Goal: Task Accomplishment & Management: Complete application form

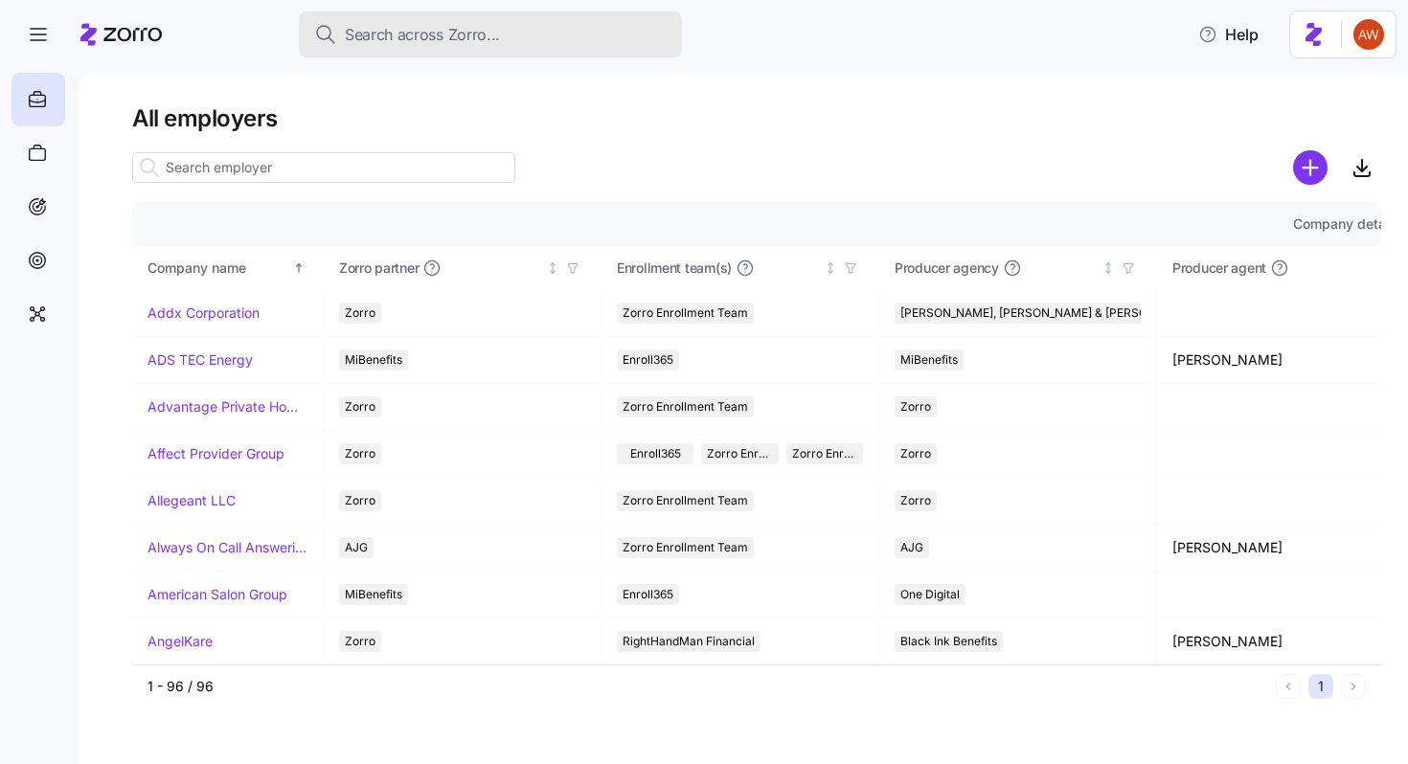
click at [506, 32] on div "Search across Zorro..." at bounding box center [490, 35] width 353 height 24
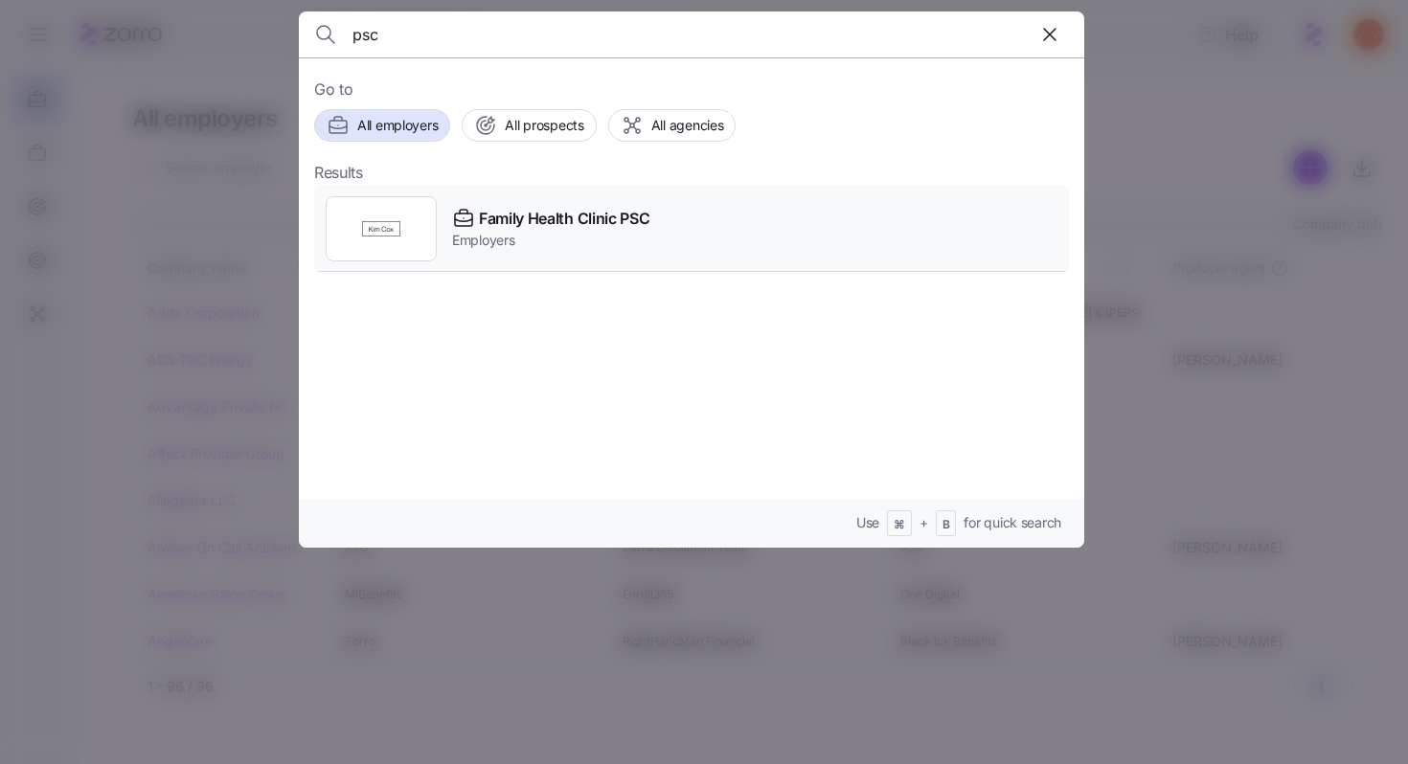
type input "psc"
click at [546, 231] on span "Employers" at bounding box center [550, 240] width 197 height 19
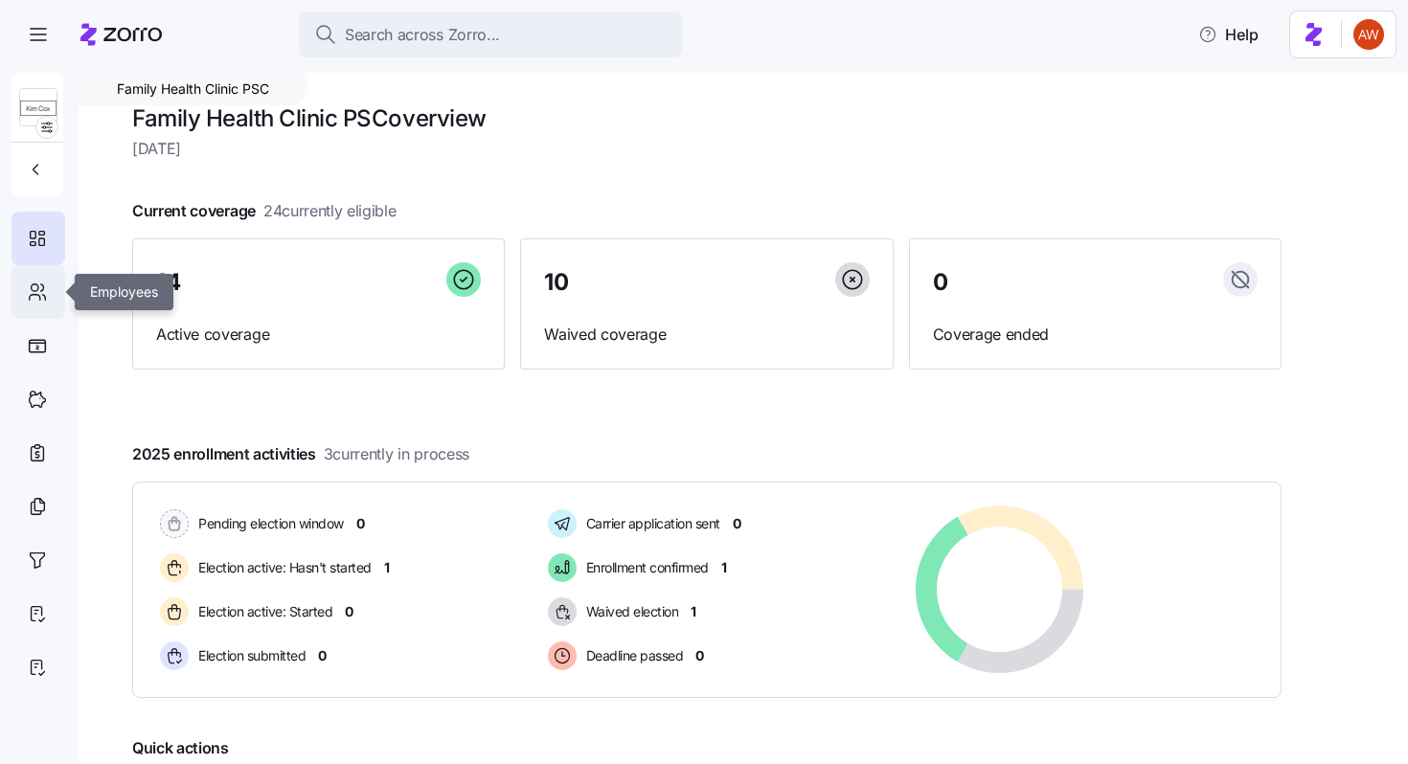
click at [37, 305] on div at bounding box center [38, 292] width 54 height 54
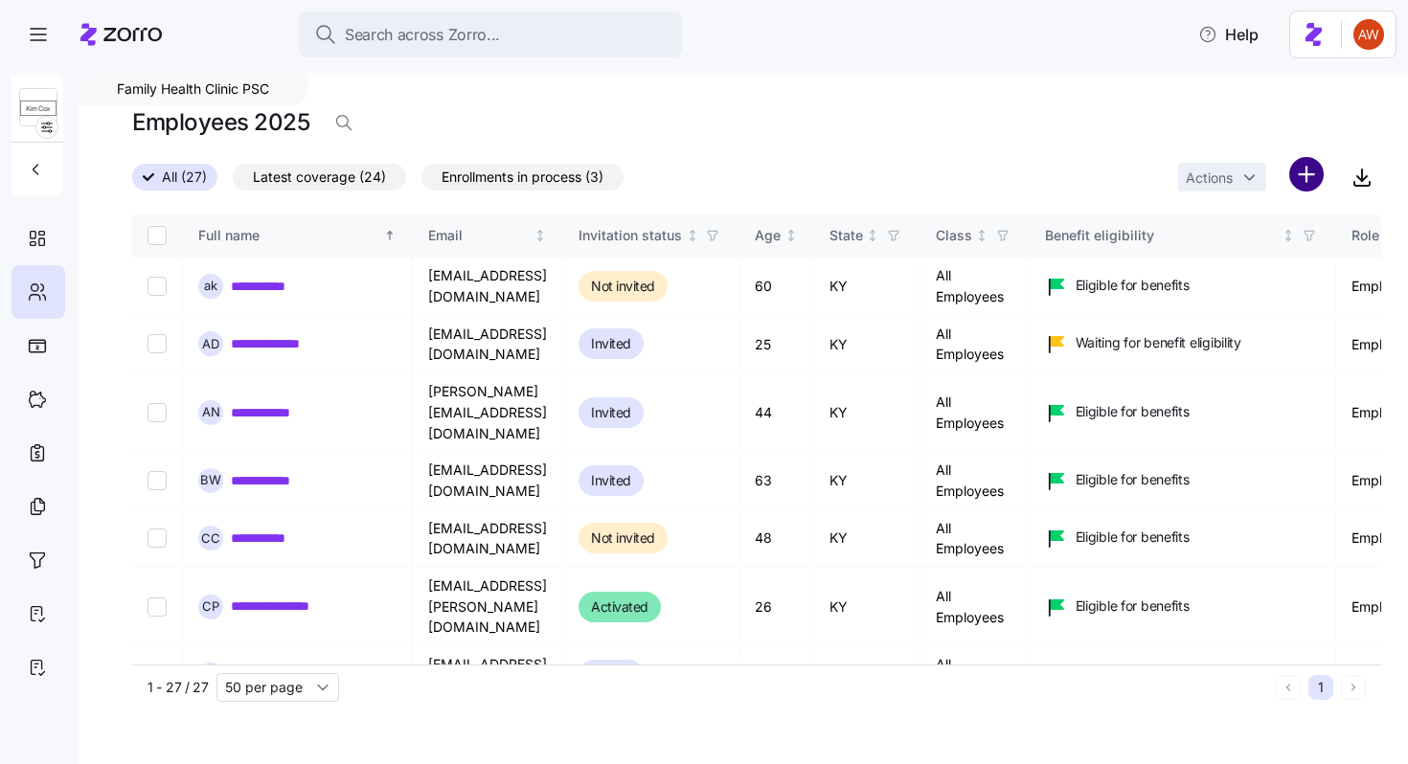
click at [1308, 178] on html "**********" at bounding box center [704, 376] width 1408 height 753
click at [1247, 252] on span "Add a new employee" at bounding box center [1245, 256] width 128 height 19
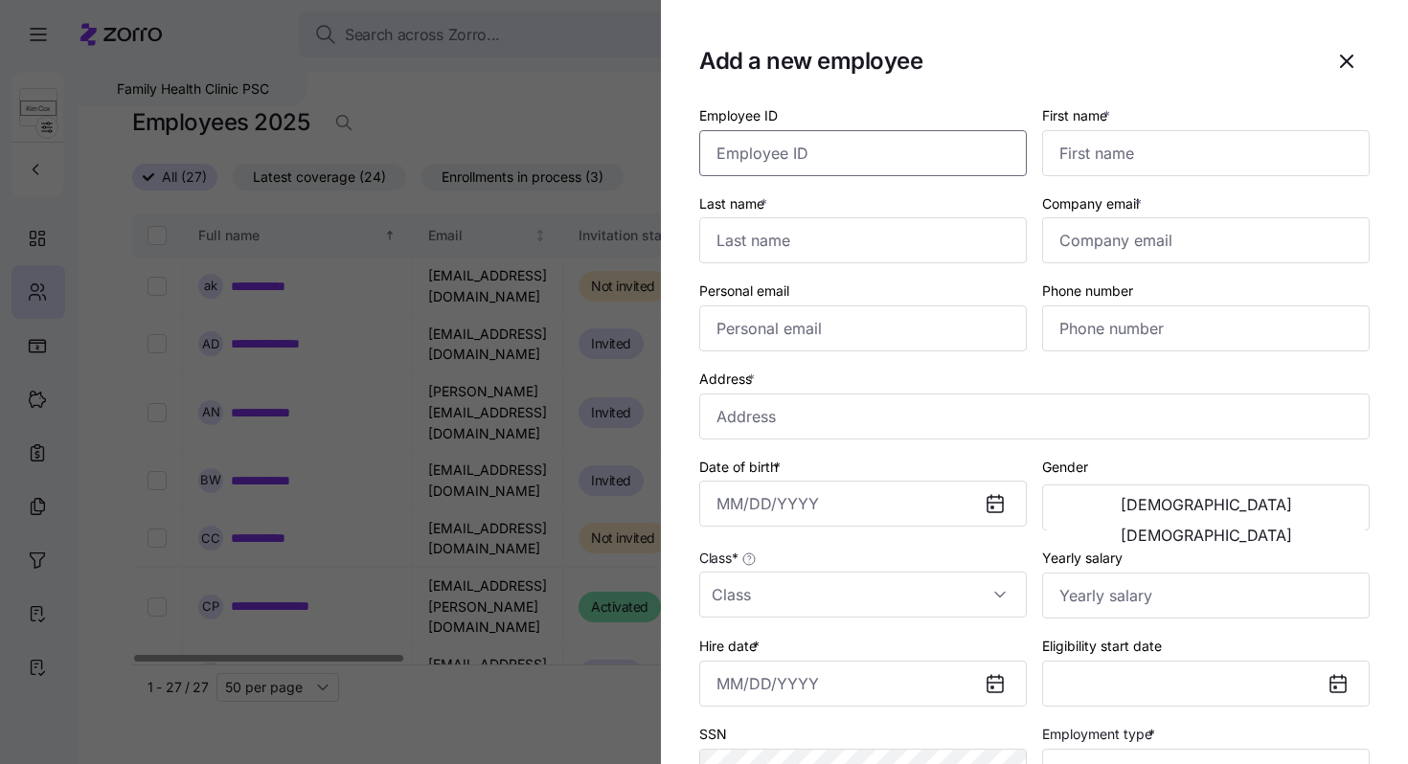
click at [1006, 157] on input "Employee ID" at bounding box center [863, 153] width 328 height 46
click at [1147, 167] on input "First name *" at bounding box center [1206, 153] width 328 height 46
paste input "[EMAIL_ADDRESS][DOMAIN_NAME]"
type input "[EMAIL_ADDRESS][DOMAIN_NAME]"
click at [1125, 227] on input "Company email *" at bounding box center [1206, 240] width 328 height 46
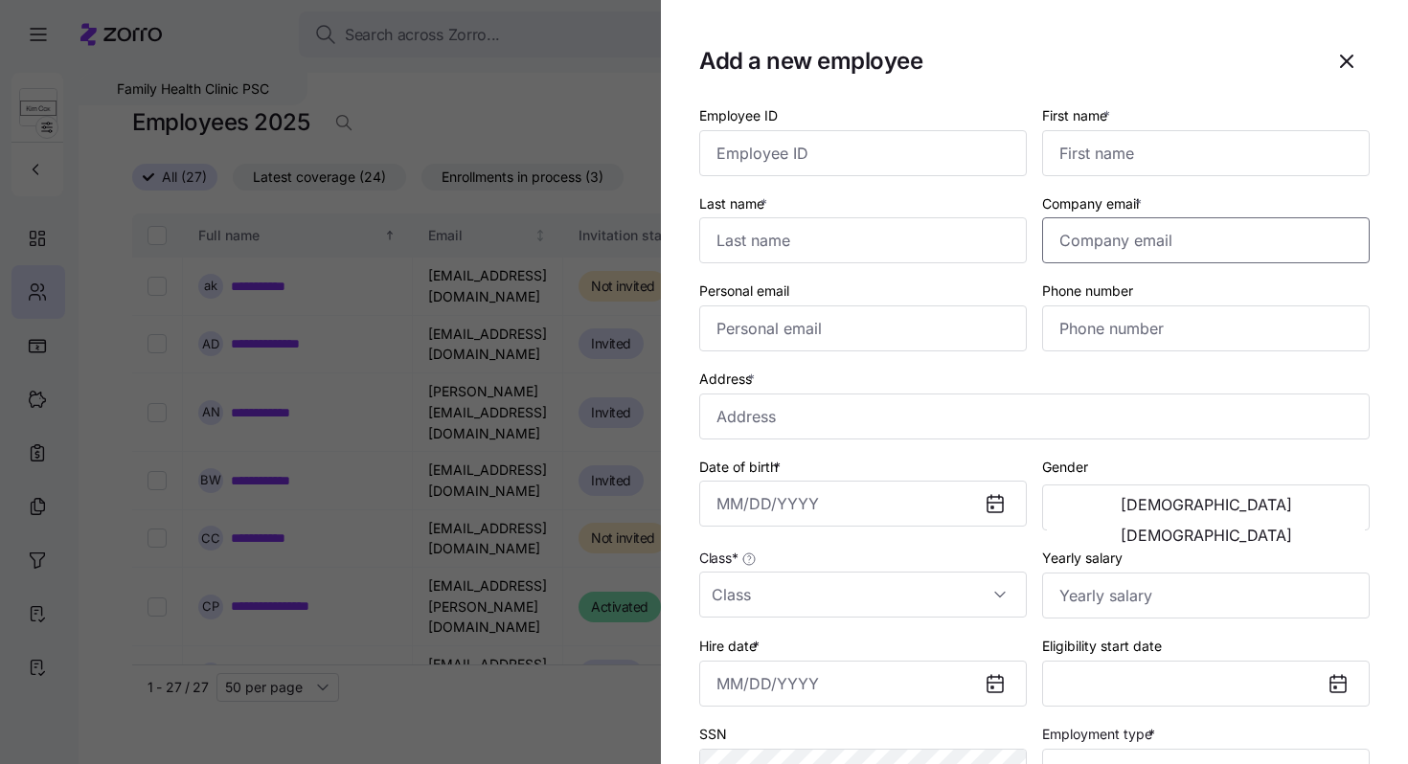
paste input "[EMAIL_ADDRESS][DOMAIN_NAME]"
type input "[EMAIL_ADDRESS][DOMAIN_NAME]"
click at [1085, 159] on input "First name *" at bounding box center [1206, 153] width 328 height 46
type input "Abbey"
click at [835, 257] on input "Last name *" at bounding box center [863, 240] width 328 height 46
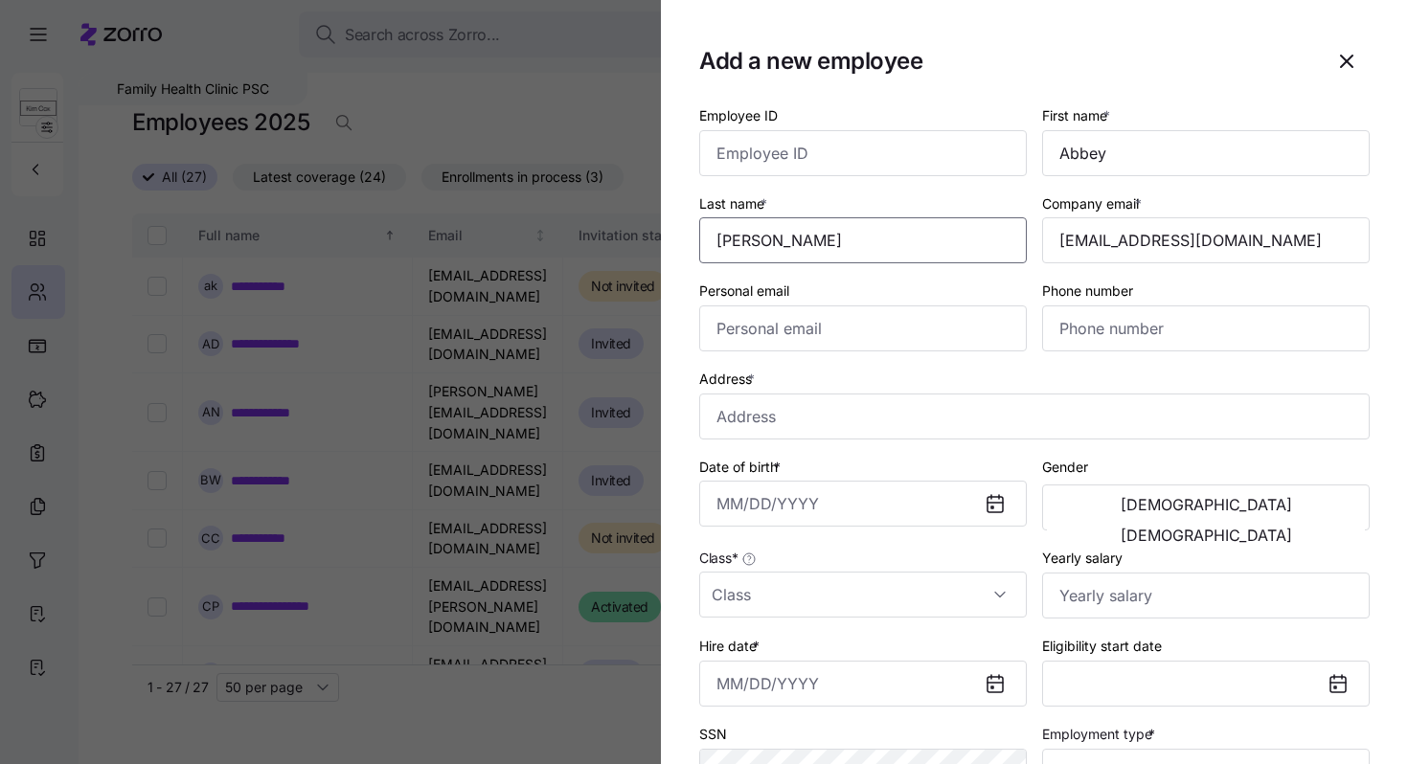
type input "[PERSON_NAME]"
click at [784, 341] on input "Personal email" at bounding box center [863, 329] width 328 height 46
paste input "[EMAIL_ADDRESS][DOMAIN_NAME]"
type input "[EMAIL_ADDRESS][DOMAIN_NAME]"
click at [1101, 319] on input "Phone number" at bounding box center [1206, 329] width 328 height 46
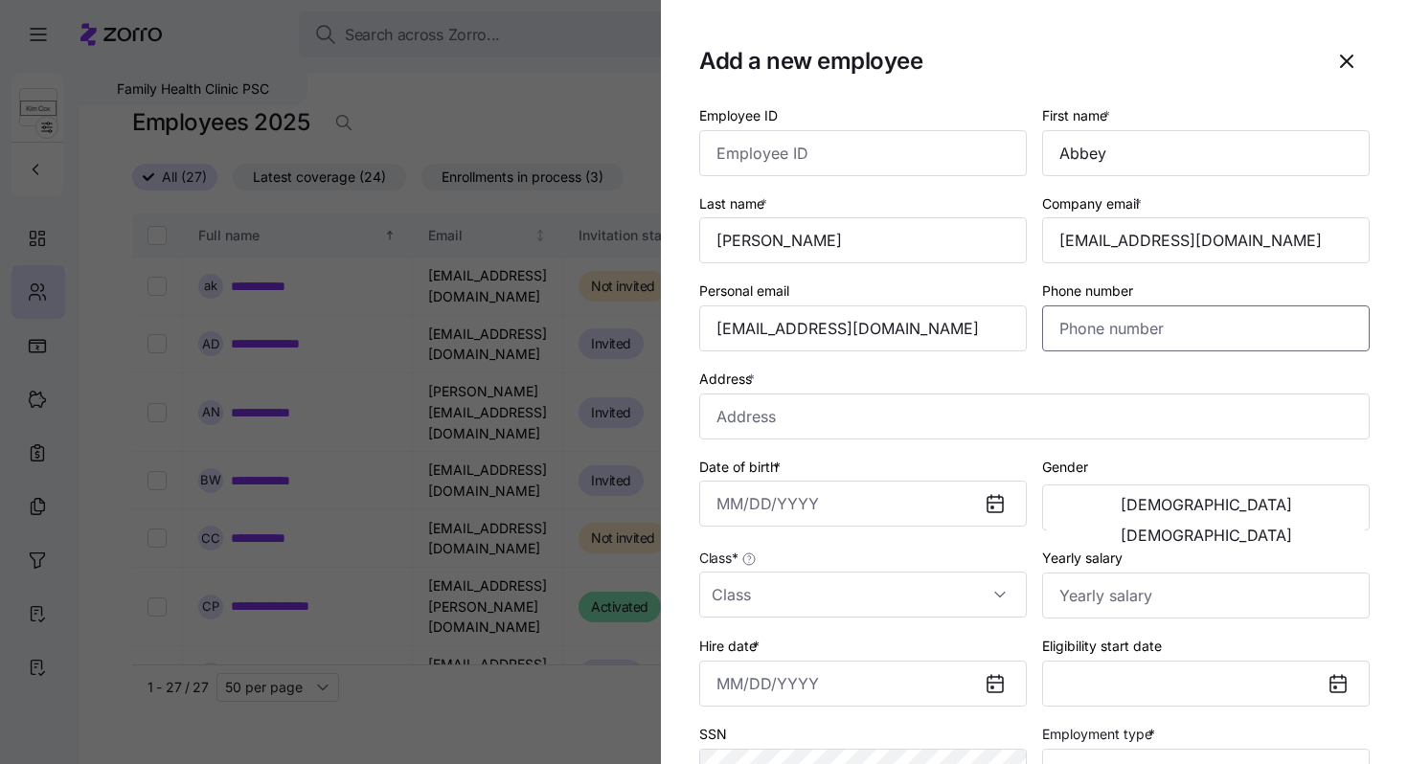
paste input "1 (859) 358-180"
type input "1 (859) 358-180"
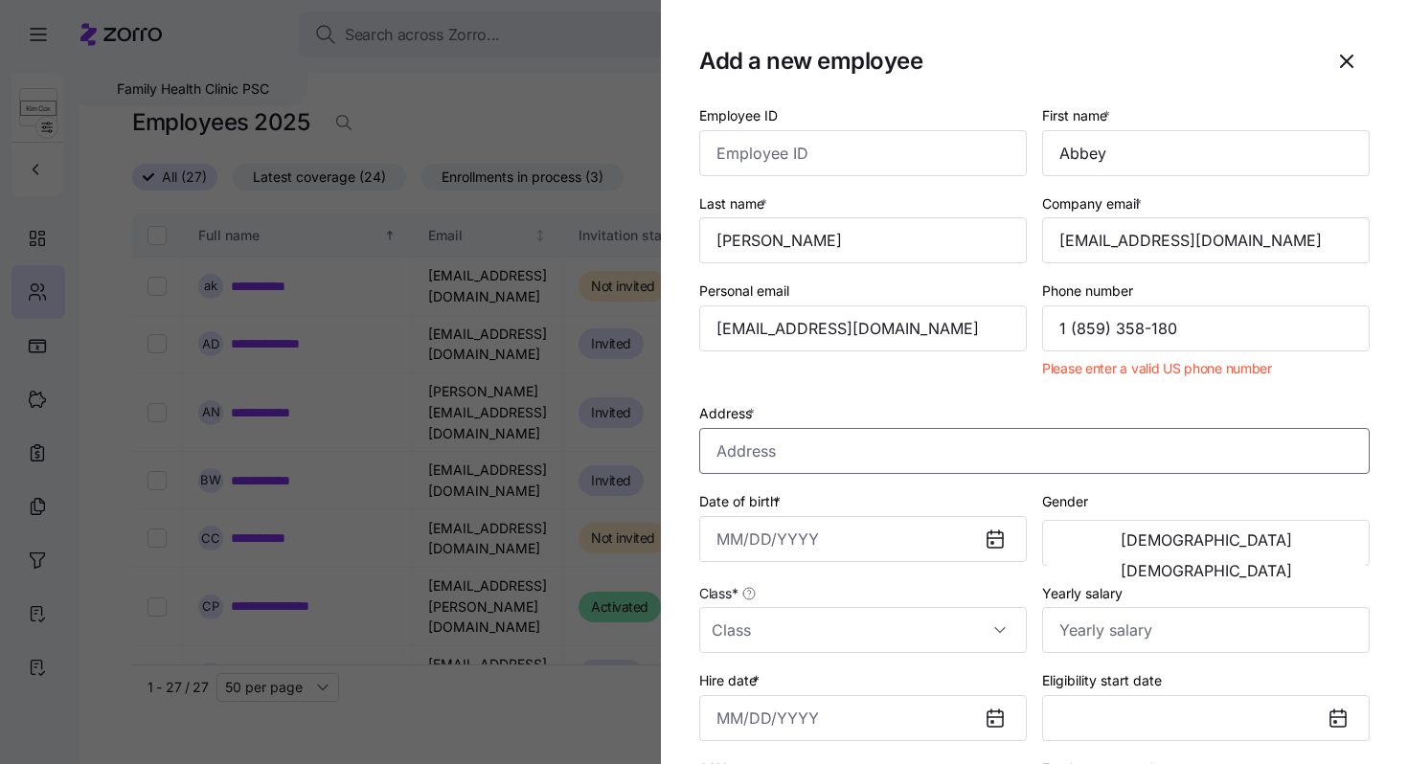
click at [795, 456] on input "Address *" at bounding box center [1034, 451] width 671 height 46
paste input "[GEOGRAPHIC_DATA][PERSON_NAME]-9"
type input "[GEOGRAPHIC_DATA][PERSON_NAME]-9"
click at [798, 399] on div "Address * [STREET_ADDRESS][PERSON_NAME]" at bounding box center [1035, 438] width 686 height 88
click at [1199, 323] on input "1 (859) 358-180" at bounding box center [1206, 329] width 328 height 46
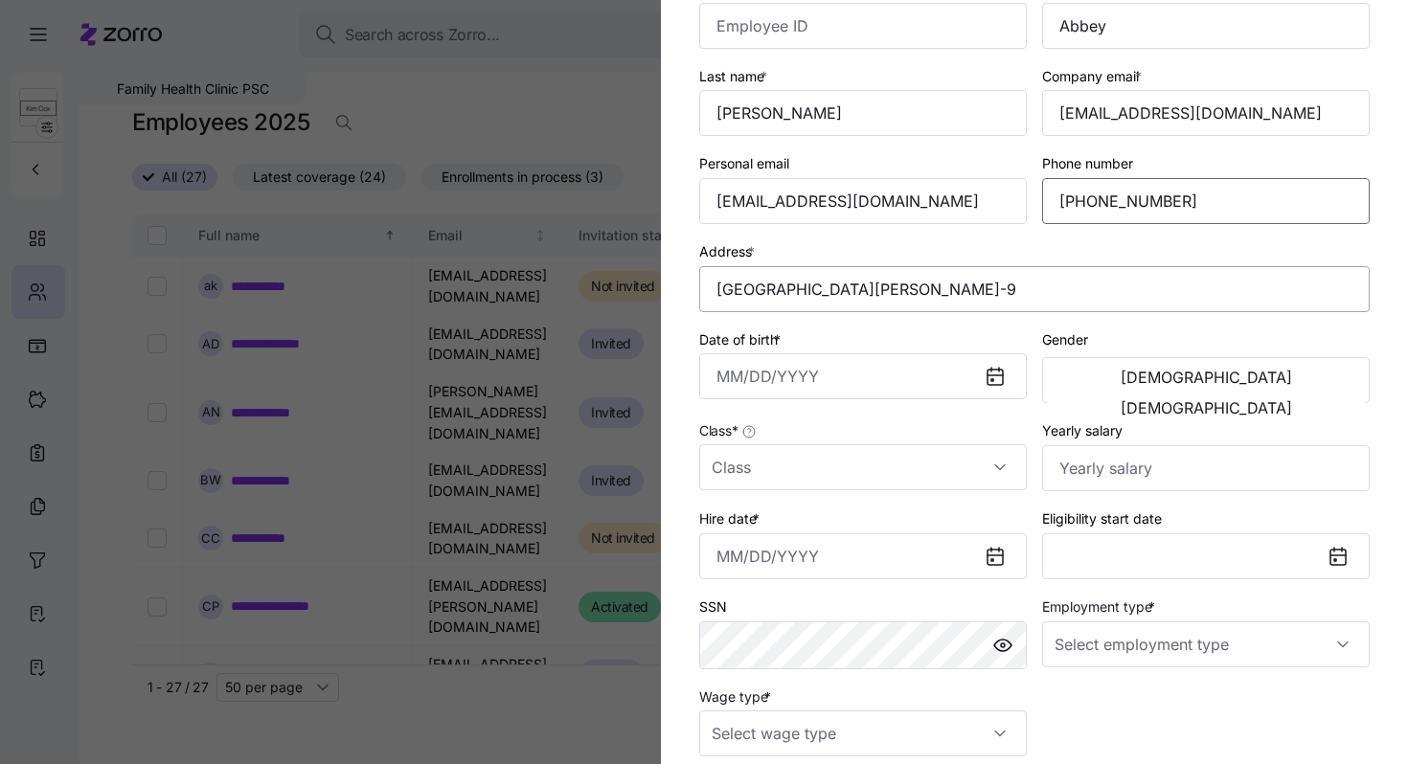
scroll to position [169, 0]
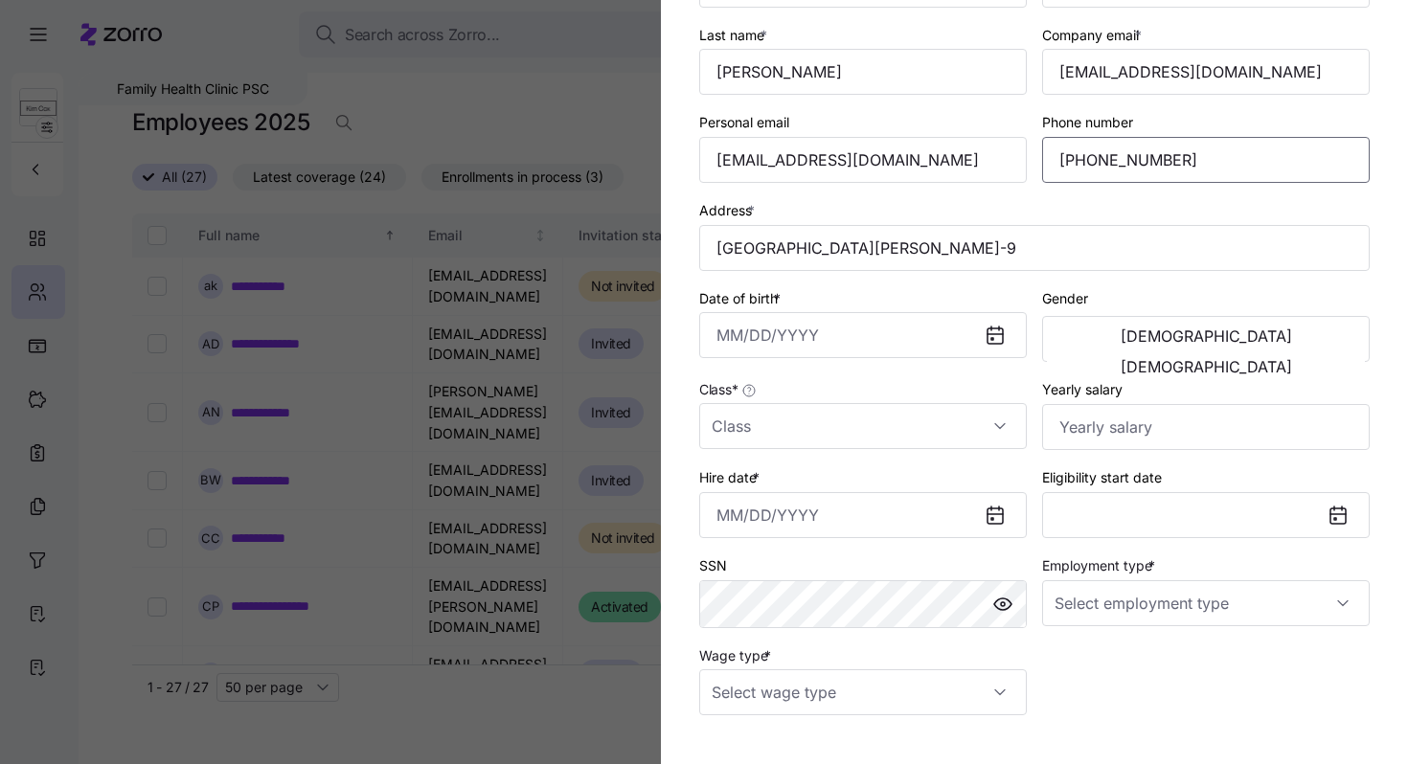
type input "[PHONE_NUMBER]"
click at [724, 333] on input "Date of birth *" at bounding box center [863, 335] width 328 height 46
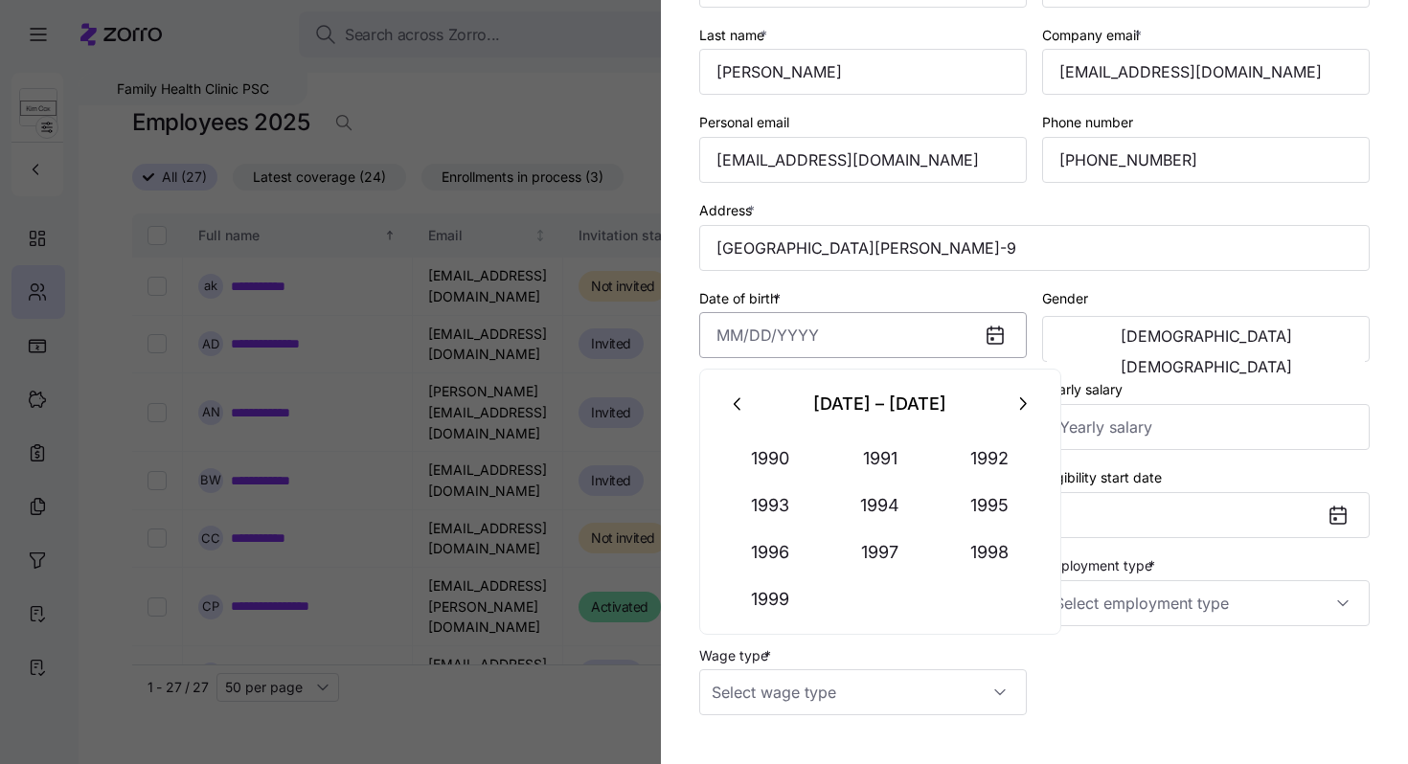
paste input "[DATE]"
type input "[DATE]"
click at [1292, 359] on span "[DEMOGRAPHIC_DATA]" at bounding box center [1206, 366] width 171 height 15
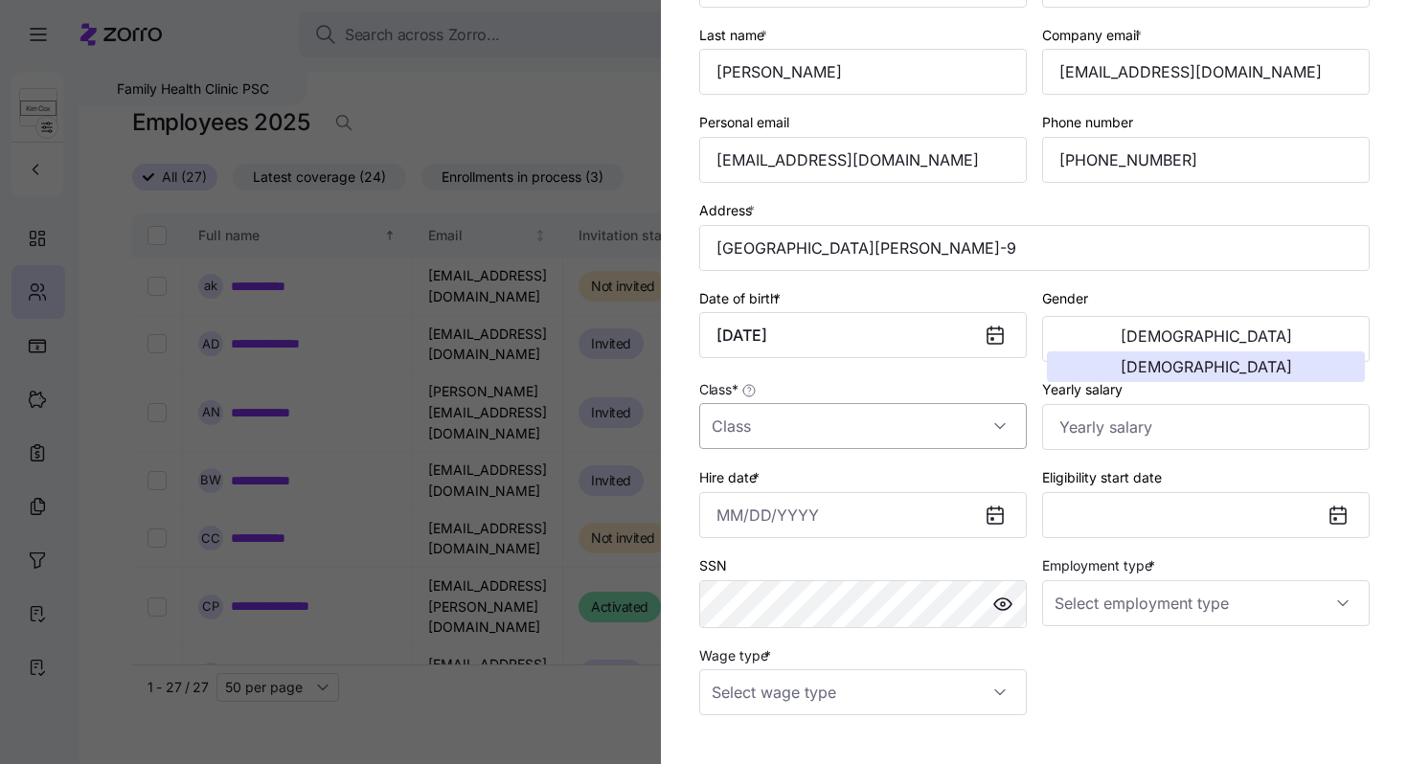
click at [758, 435] on input "Class *" at bounding box center [863, 426] width 328 height 46
click at [778, 483] on span "All Employees" at bounding box center [765, 487] width 87 height 21
type input "All Employees"
click at [1126, 605] on input "Employment type *" at bounding box center [1206, 603] width 328 height 46
click at [1119, 657] on span "Full Time" at bounding box center [1093, 665] width 56 height 21
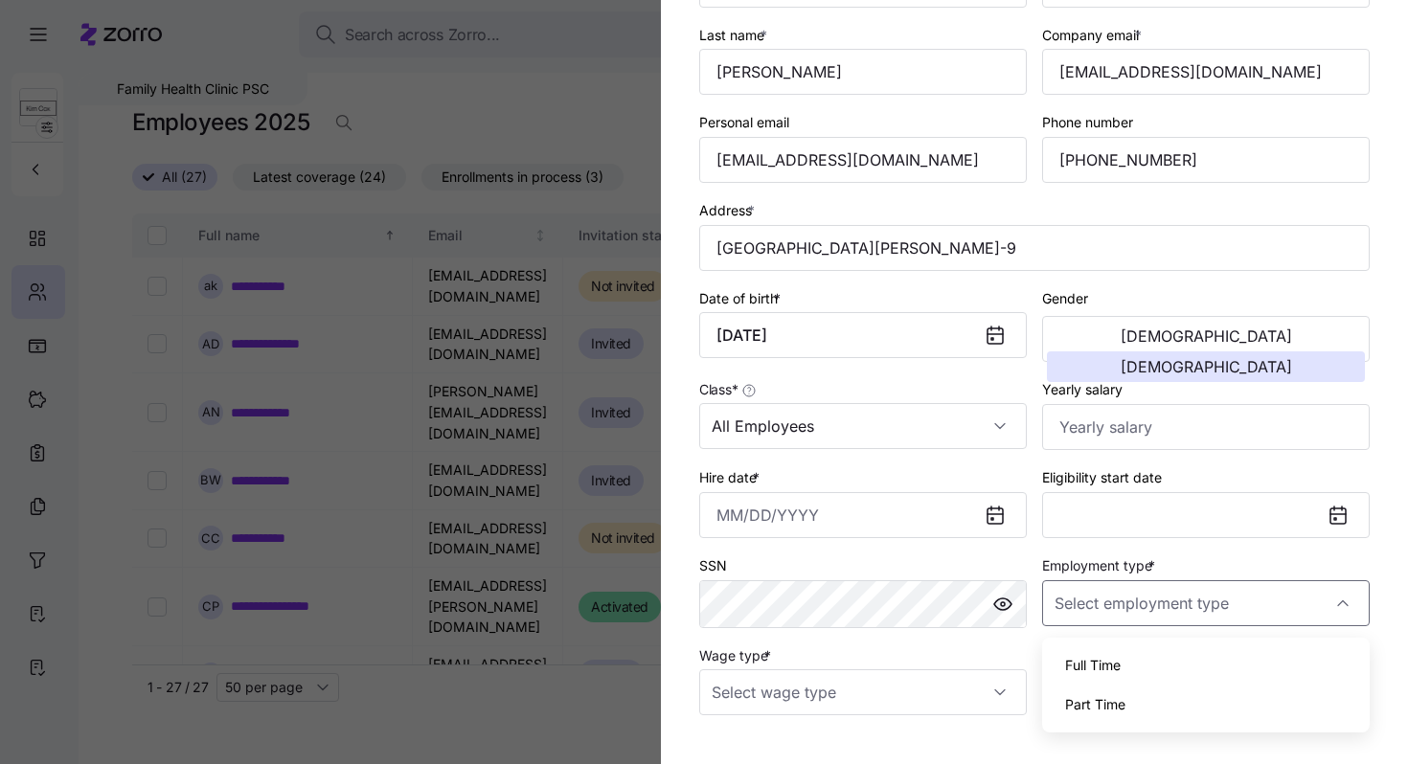
type input "Full Time"
click at [973, 696] on input "Wage type *" at bounding box center [863, 693] width 328 height 46
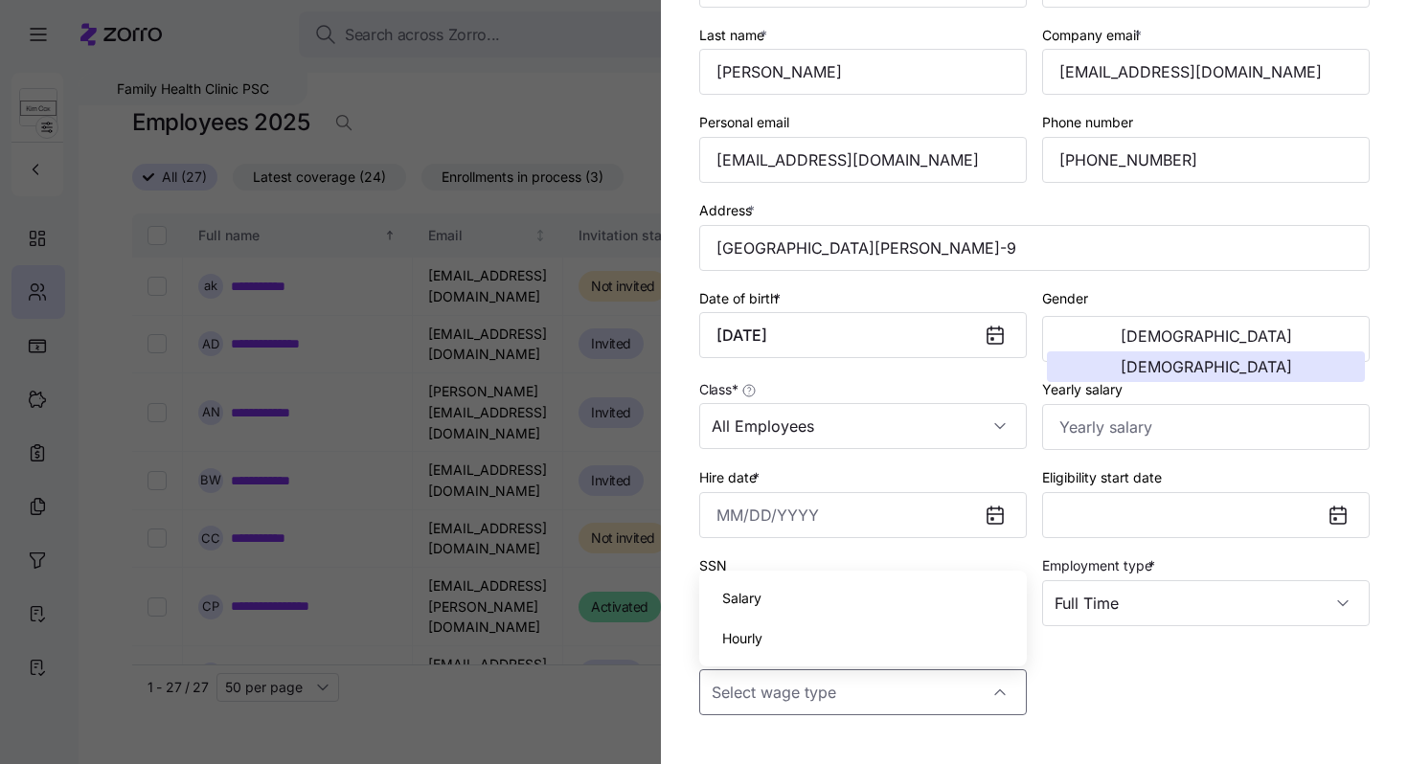
click at [892, 639] on div "Hourly" at bounding box center [863, 639] width 312 height 40
type input "Hourly"
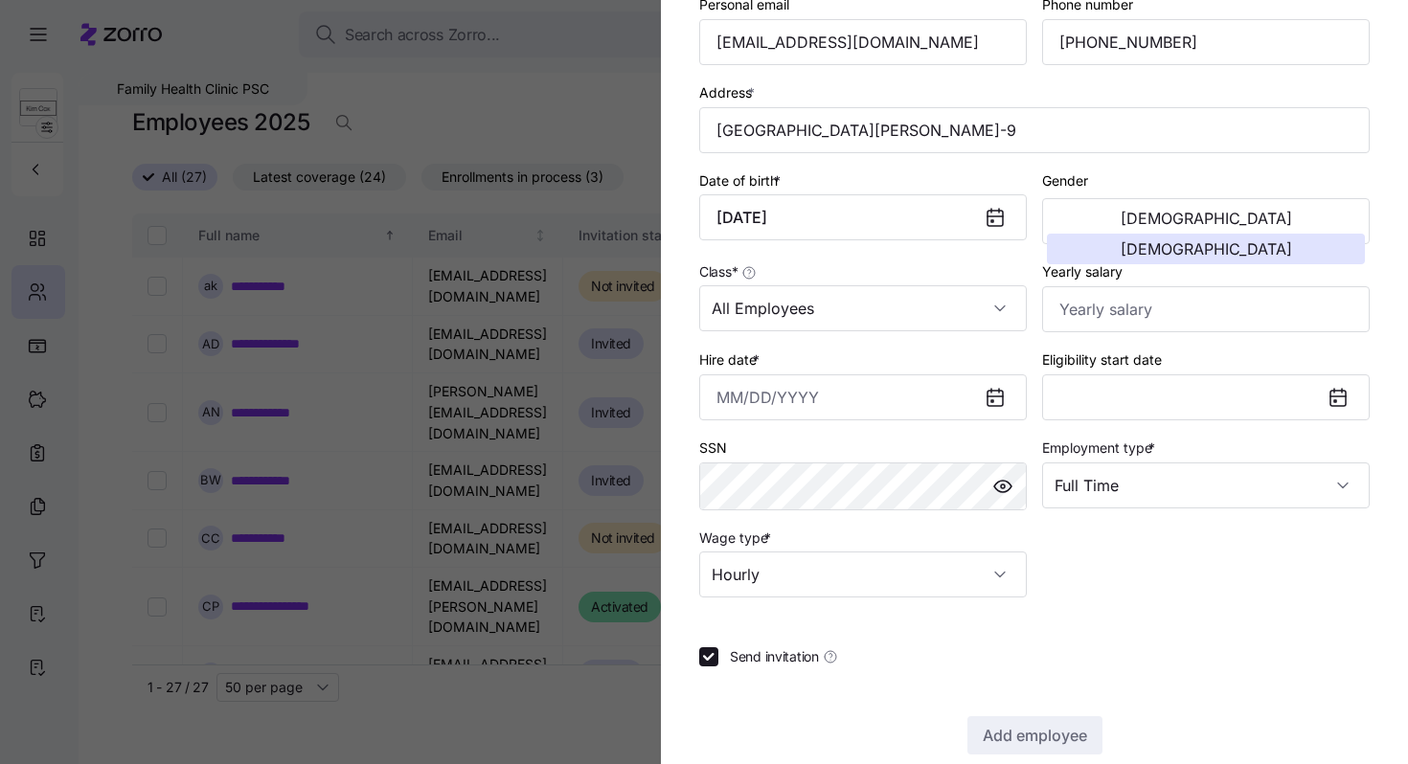
scroll to position [317, 0]
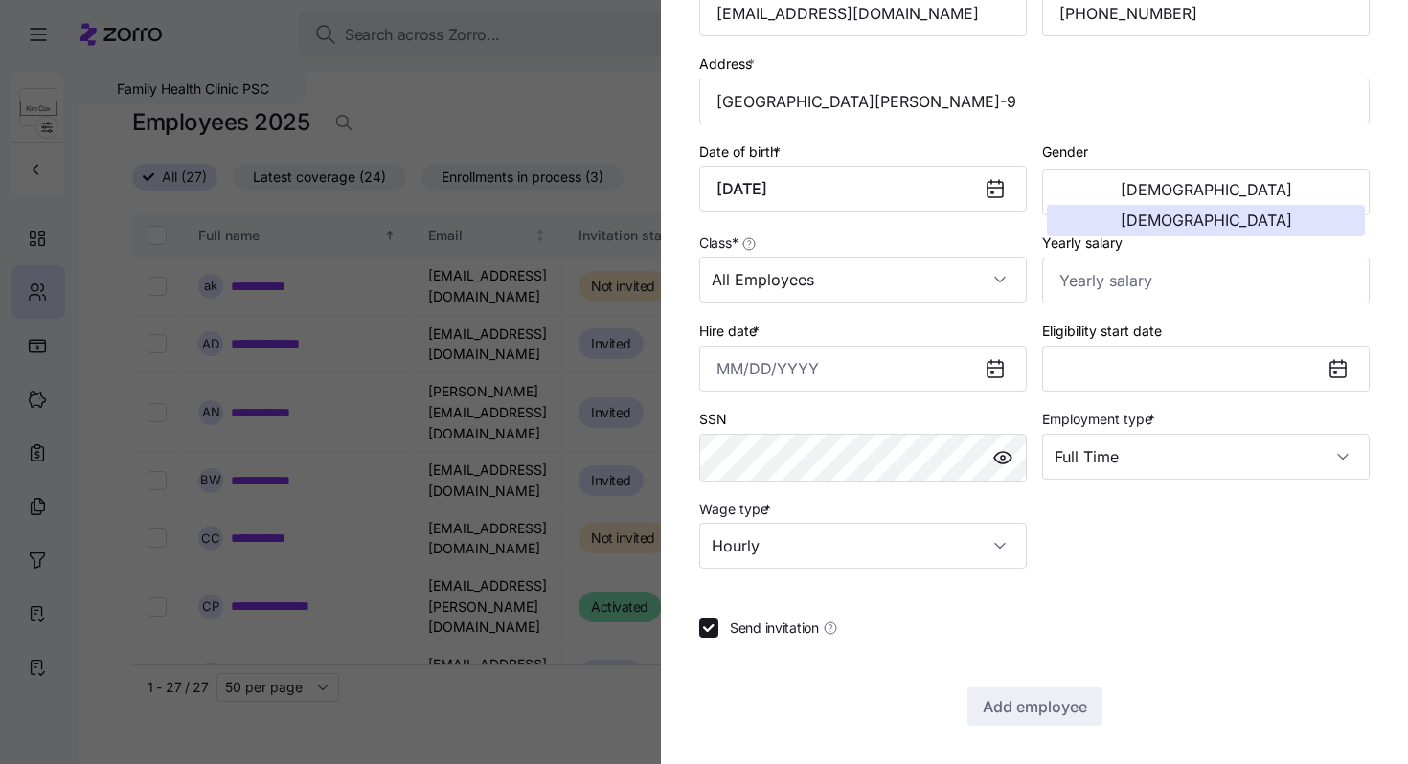
click at [771, 626] on span "Send invitation" at bounding box center [774, 628] width 89 height 19
click at [718, 626] on input "Send invitation" at bounding box center [708, 628] width 19 height 19
checkbox input "false"
click at [1111, 291] on input "Yearly salary" at bounding box center [1206, 281] width 328 height 46
paste input "$64,584"
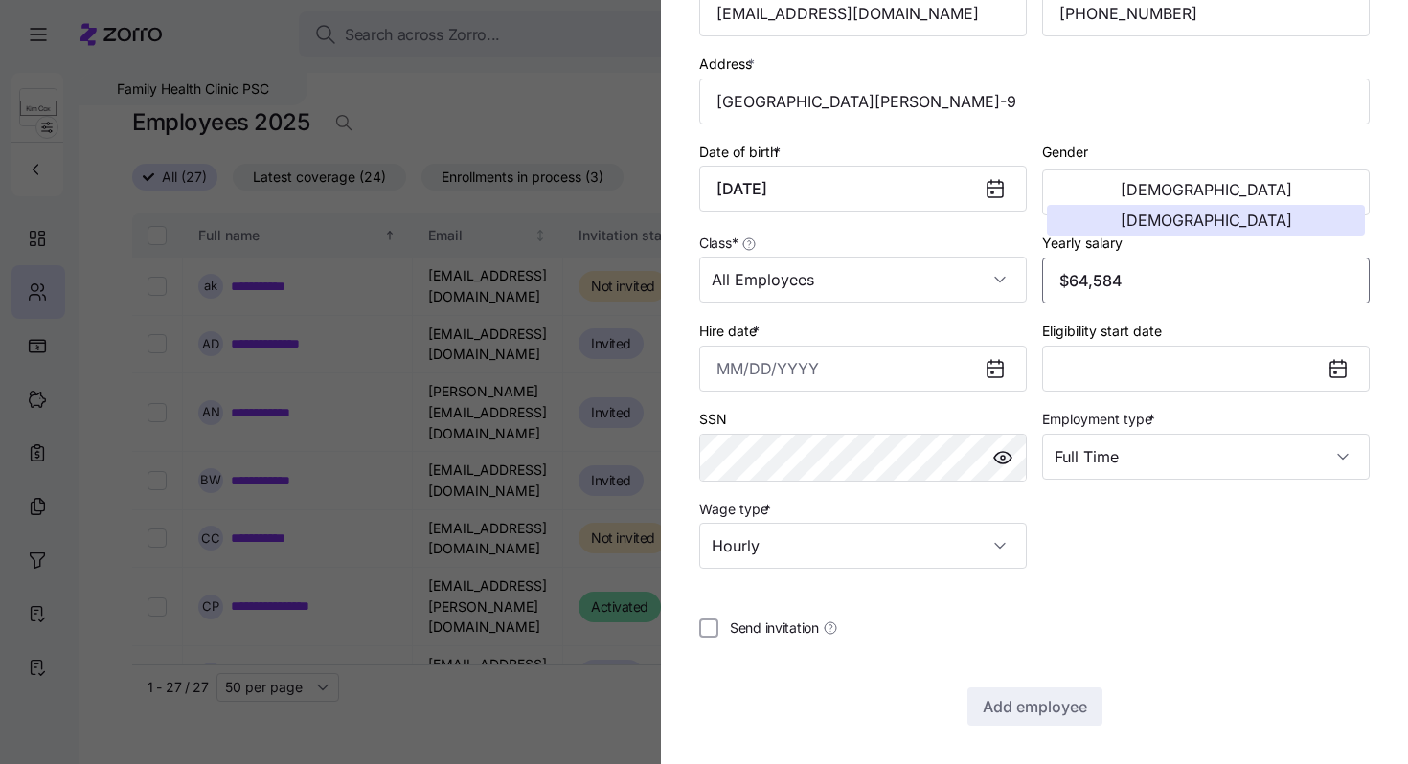
type input "$64,584"
click at [727, 376] on input "Hire date *" at bounding box center [863, 369] width 328 height 46
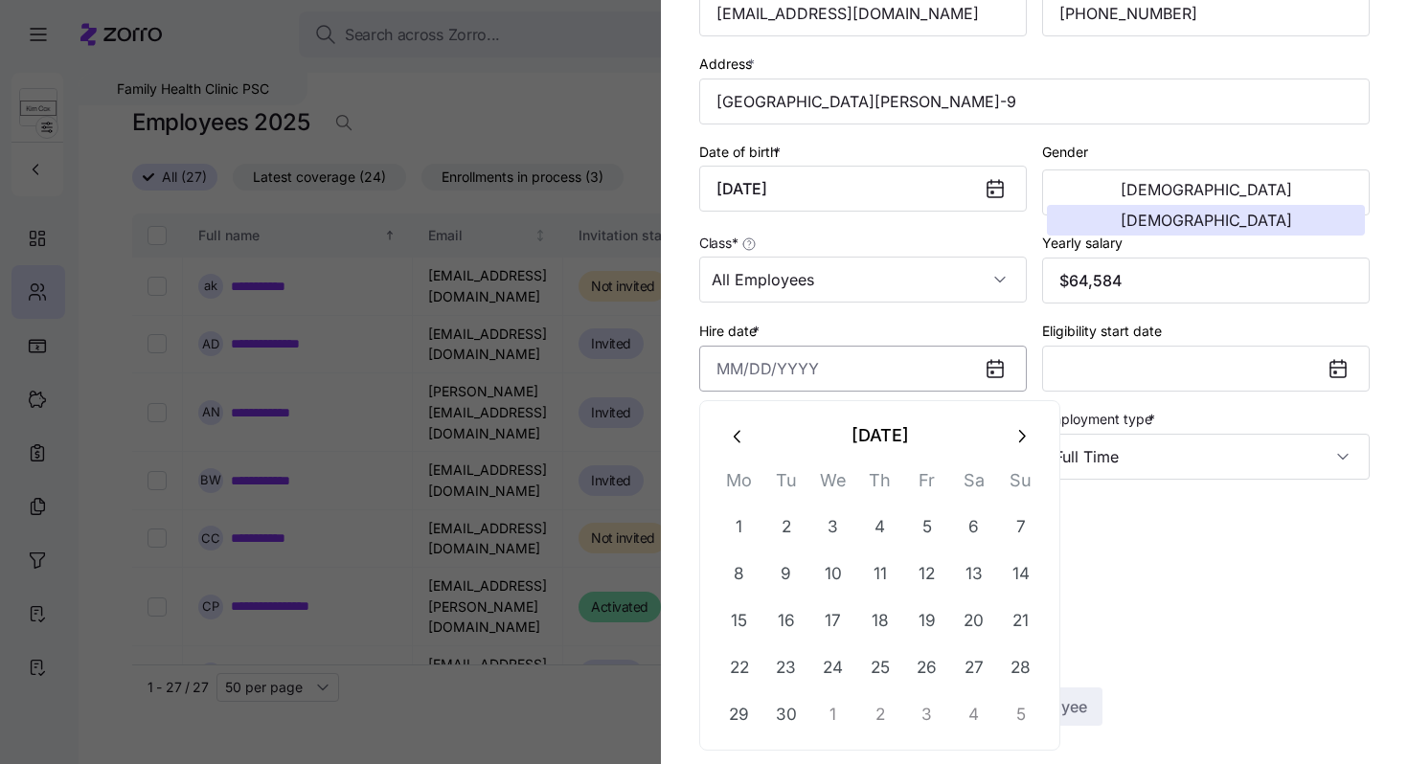
paste input "[DATE]"
type input "[DATE]"
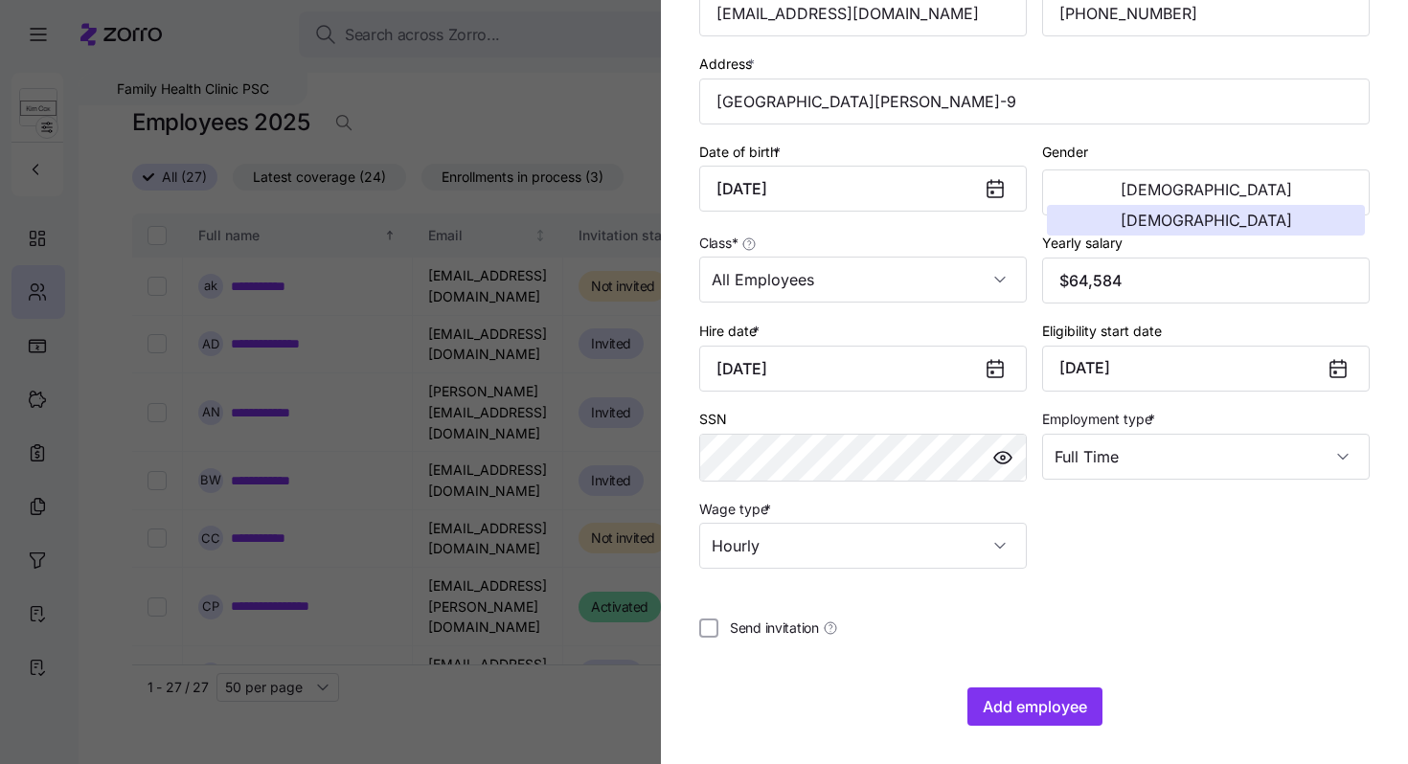
click at [784, 332] on div "Hire date * [DATE]" at bounding box center [863, 355] width 328 height 73
click at [807, 559] on input "Hourly" at bounding box center [863, 546] width 328 height 46
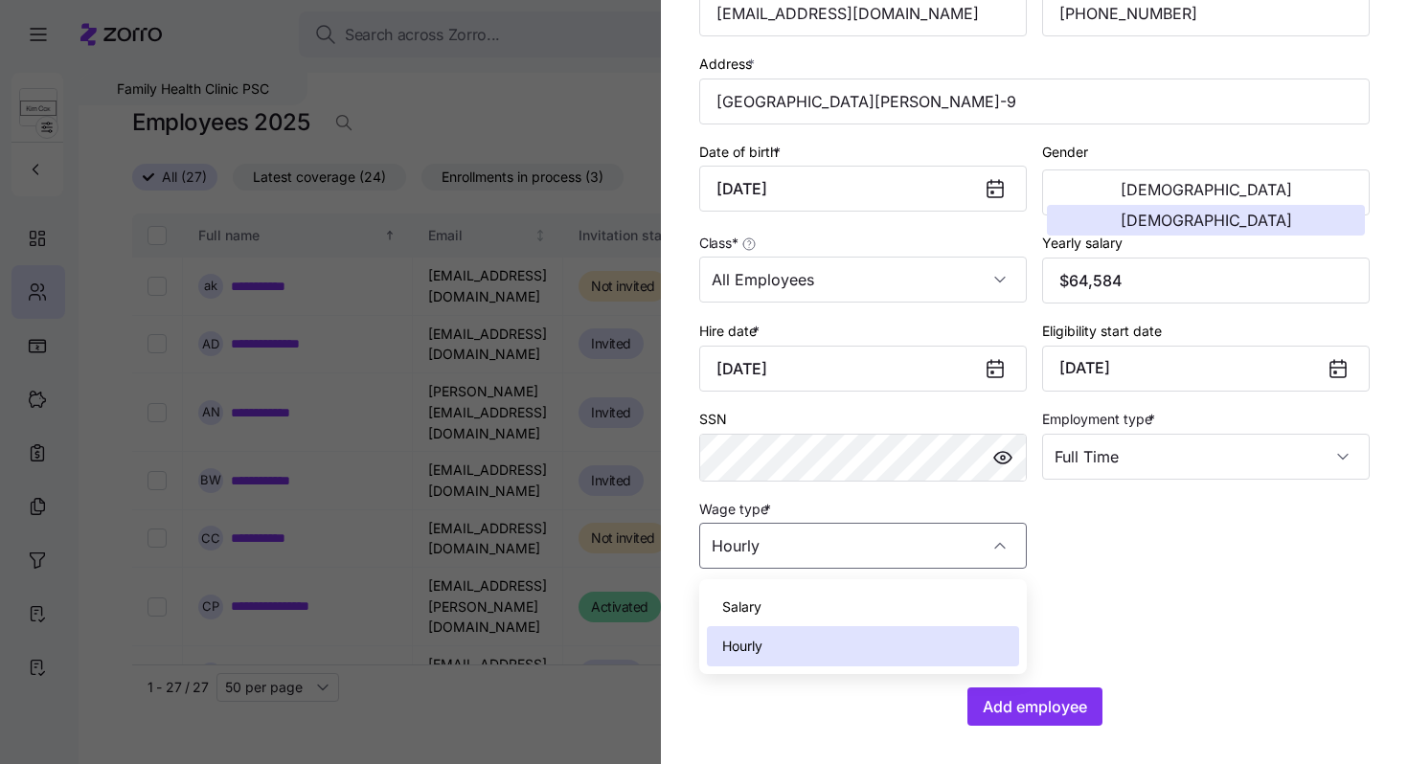
click at [791, 607] on div "Salary" at bounding box center [863, 607] width 312 height 40
type input "Salary"
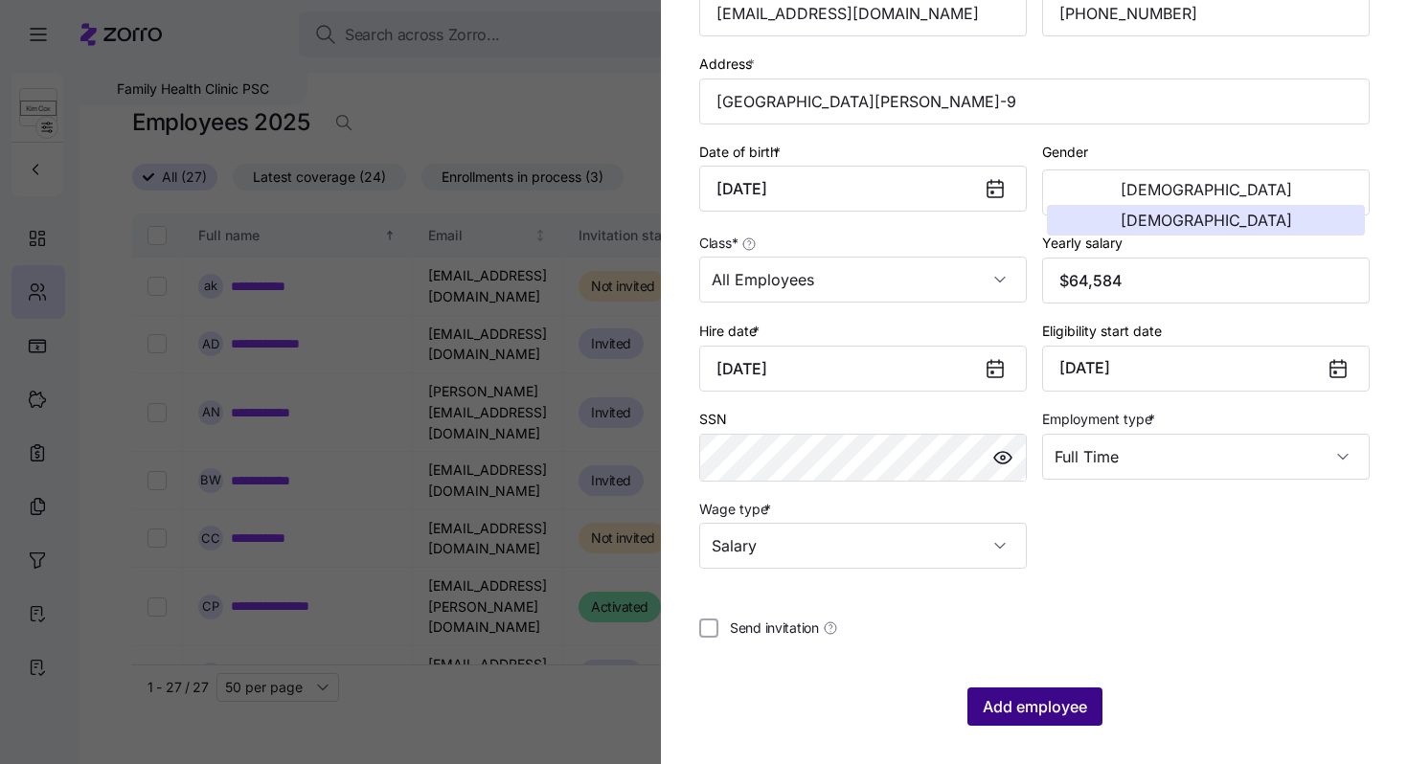
click at [1043, 717] on span "Add employee" at bounding box center [1035, 706] width 104 height 23
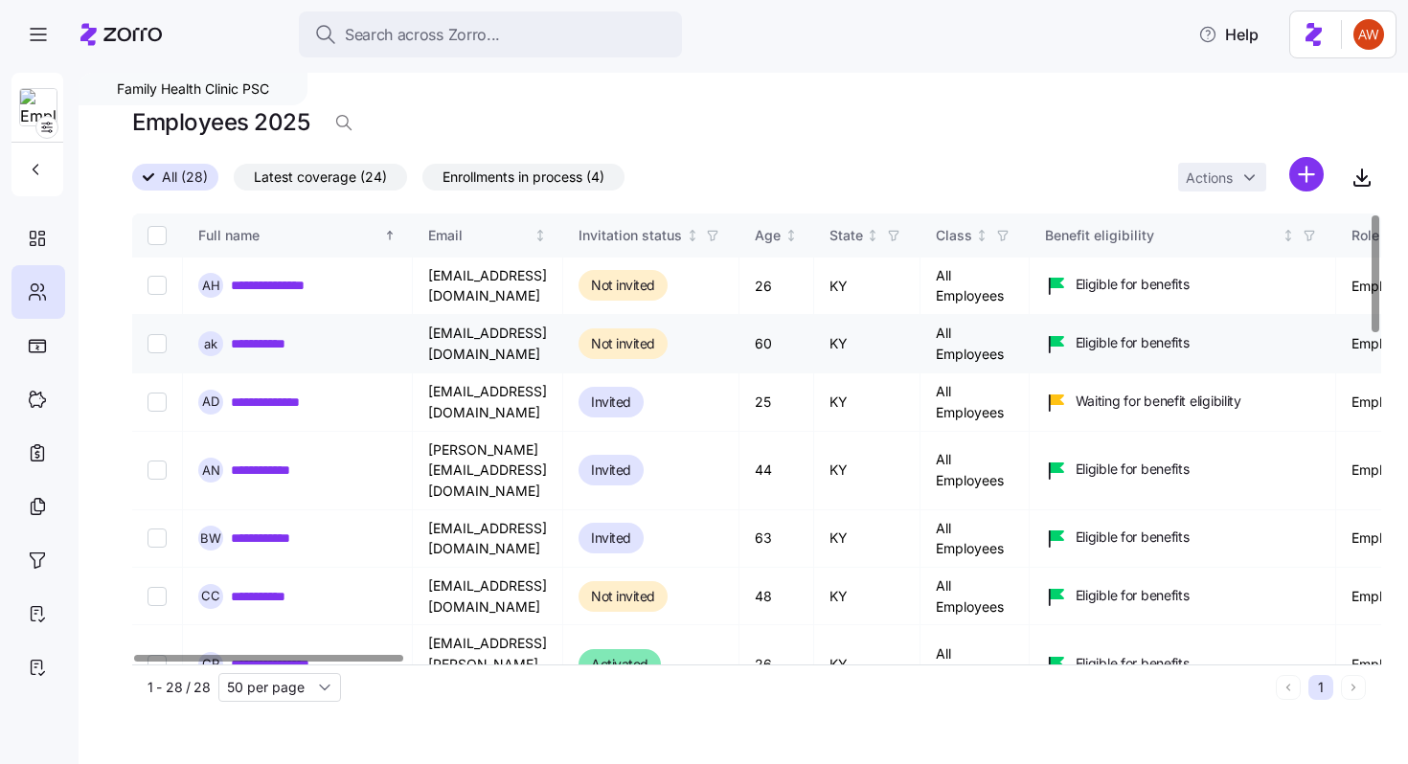
click at [248, 345] on link "**********" at bounding box center [267, 343] width 73 height 19
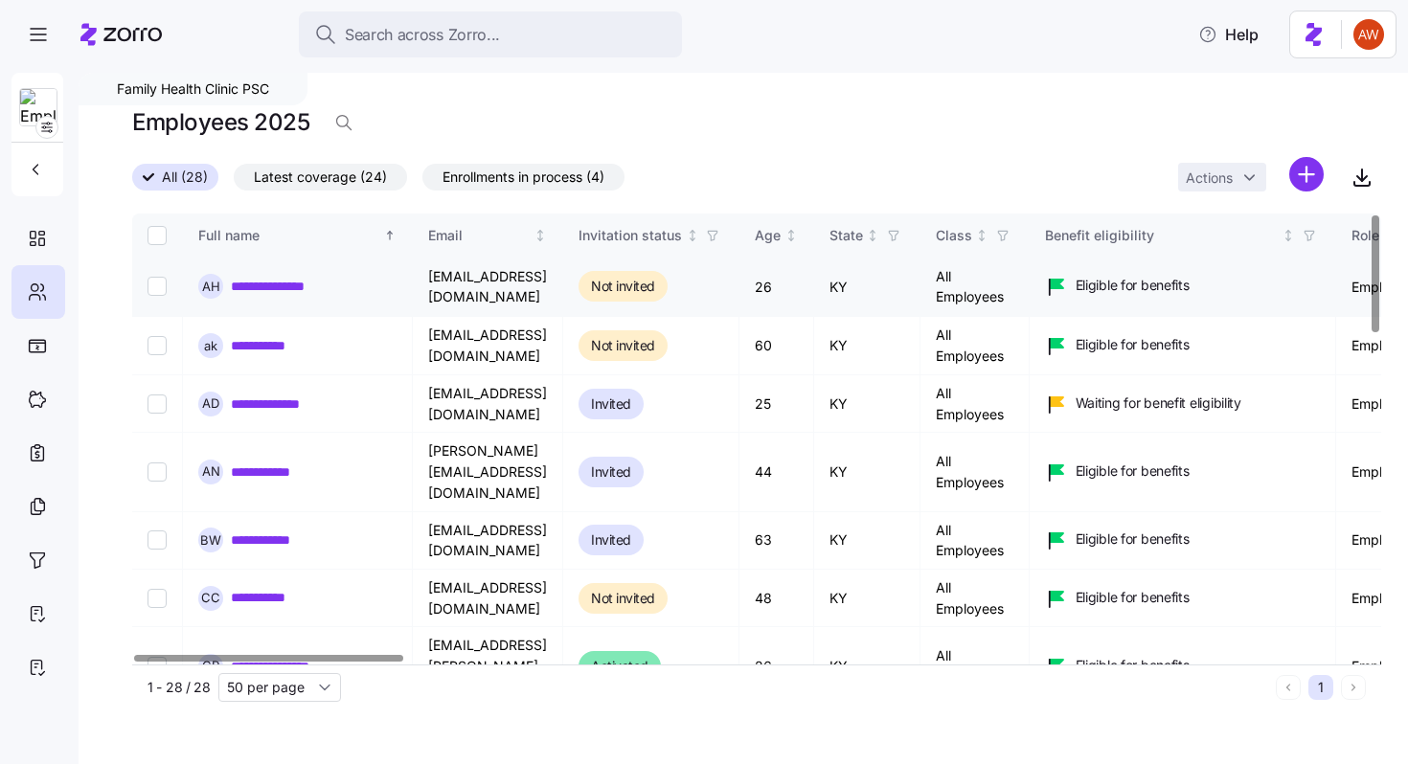
click at [299, 290] on link "**********" at bounding box center [284, 286] width 107 height 19
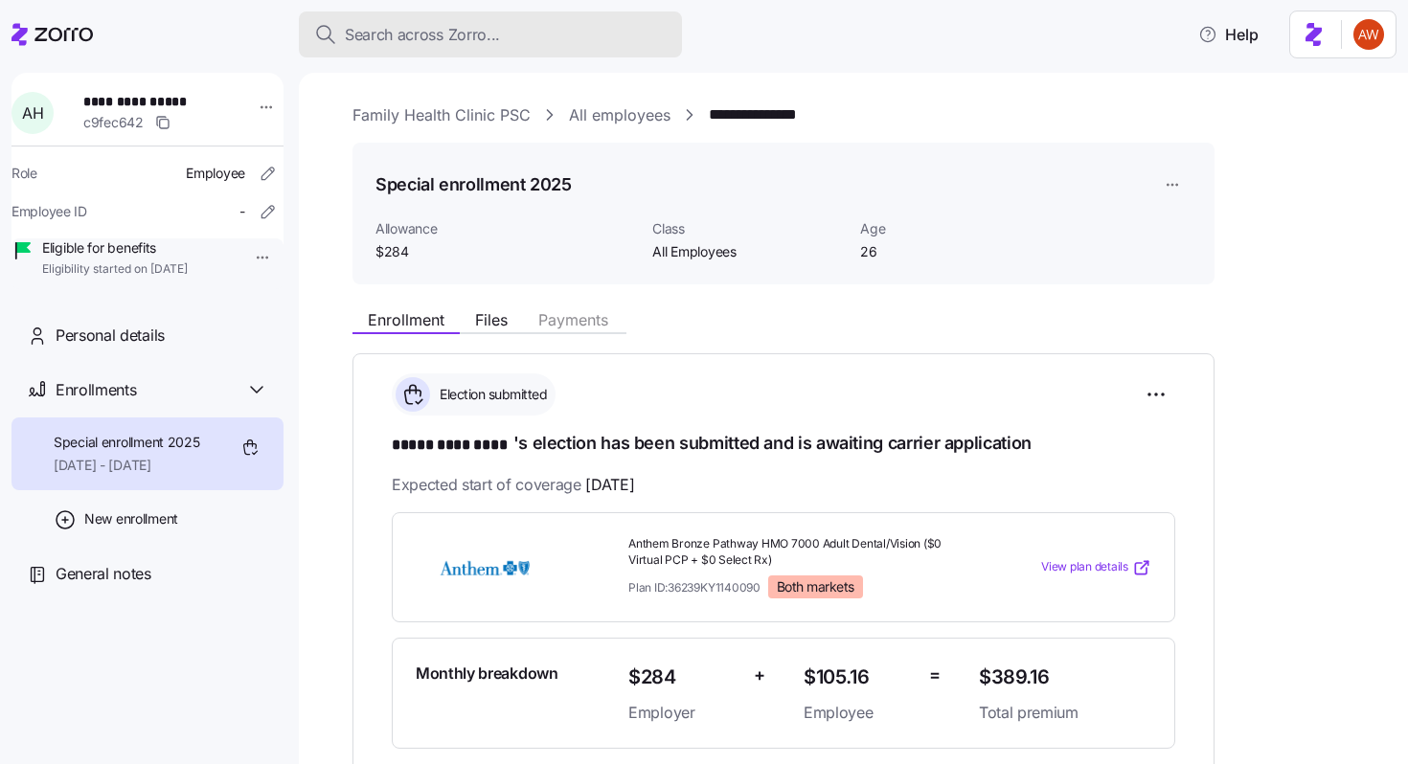
click at [446, 39] on span "Search across Zorro..." at bounding box center [422, 35] width 155 height 24
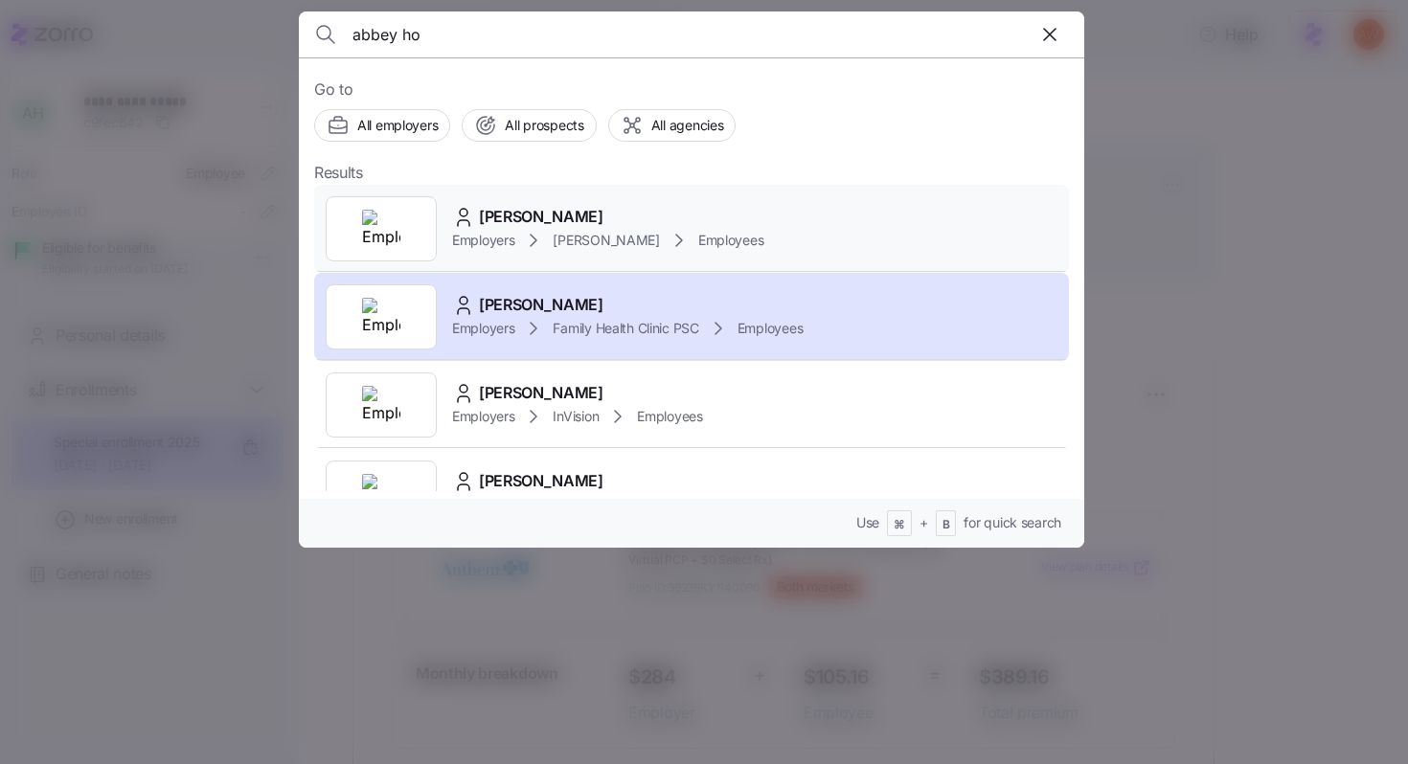
type input "abbey ho"
click at [477, 209] on div "[PERSON_NAME]" at bounding box center [607, 217] width 311 height 24
